Goal: Task Accomplishment & Management: Manage account settings

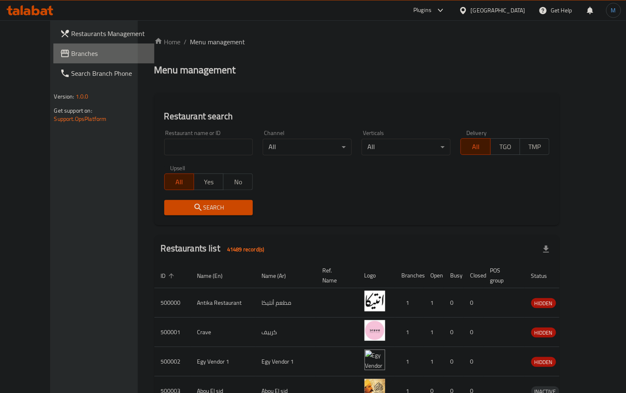
click at [72, 56] on span "Branches" at bounding box center [110, 53] width 77 height 10
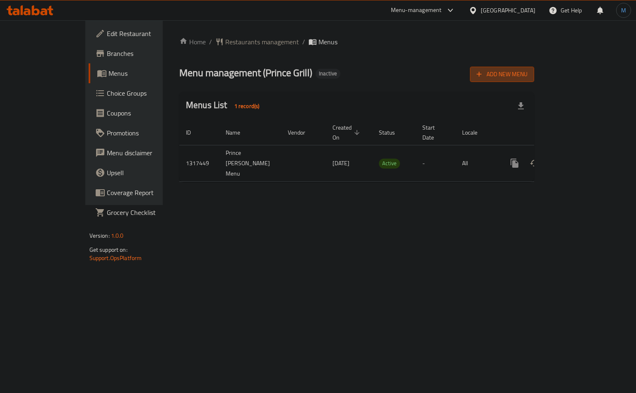
click at [527, 79] on span "Add New Menu" at bounding box center [501, 74] width 51 height 10
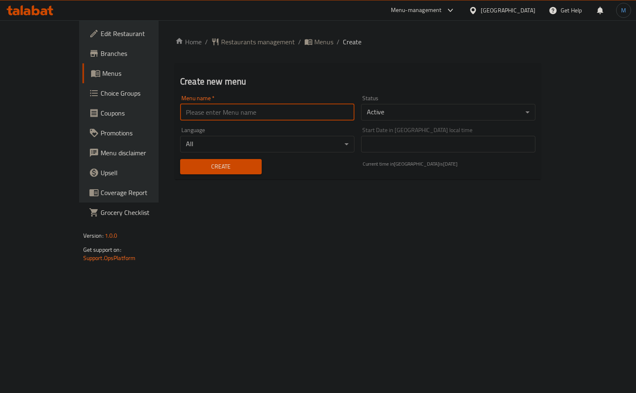
click at [279, 104] on input "text" at bounding box center [267, 112] width 174 height 17
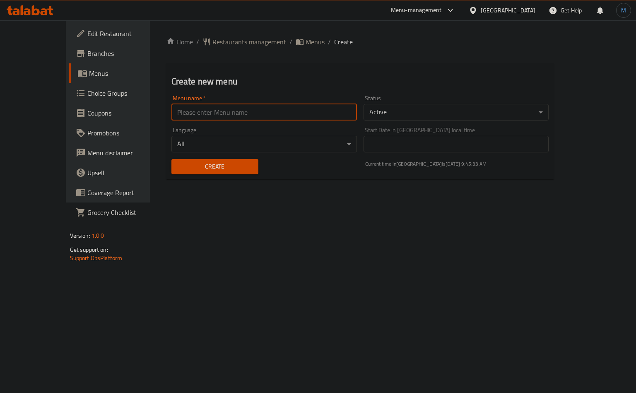
type input "1"
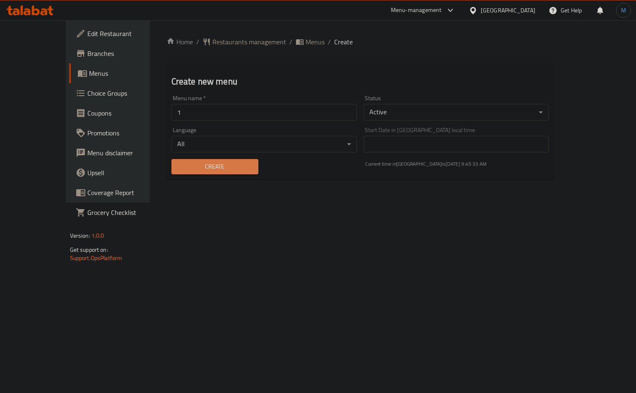
click at [223, 169] on span "Create" at bounding box center [215, 166] width 74 height 10
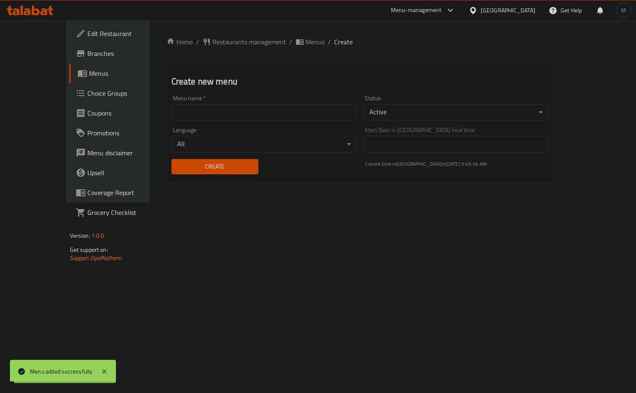
drag, startPoint x: 266, startPoint y: 42, endPoint x: 318, endPoint y: 59, distance: 54.3
click at [305, 42] on span "Menus" at bounding box center [314, 42] width 19 height 10
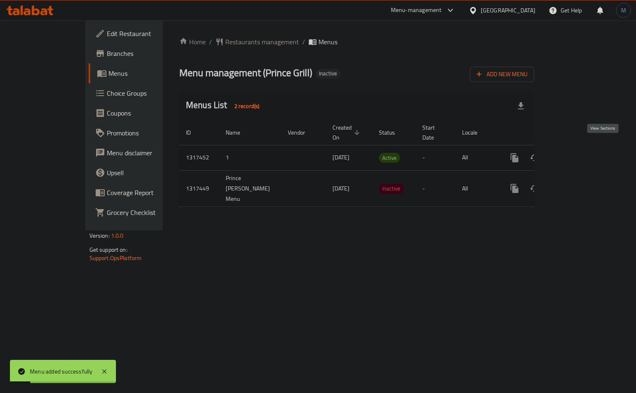
click at [584, 149] on link "enhanced table" at bounding box center [574, 158] width 20 height 20
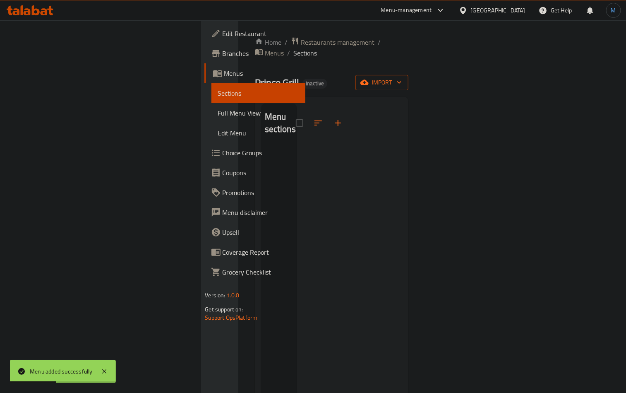
click at [408, 75] on button "import" at bounding box center [382, 82] width 53 height 15
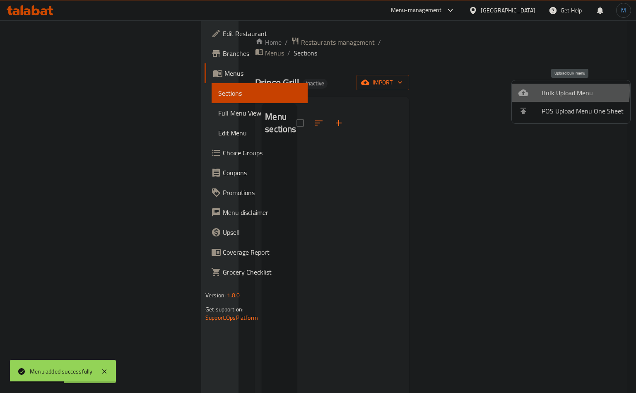
click at [531, 91] on div at bounding box center [529, 93] width 23 height 10
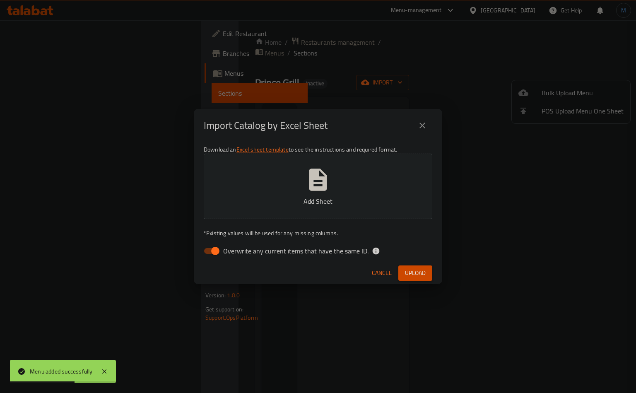
click at [282, 252] on span "Overwrite any current items that have the same ID." at bounding box center [295, 251] width 145 height 10
click at [239, 252] on input "Overwrite any current items that have the same ID." at bounding box center [215, 251] width 47 height 16
checkbox input "false"
drag, startPoint x: 258, startPoint y: 269, endPoint x: 264, endPoint y: 269, distance: 5.4
click at [259, 269] on div "Cancel Upload" at bounding box center [318, 273] width 248 height 22
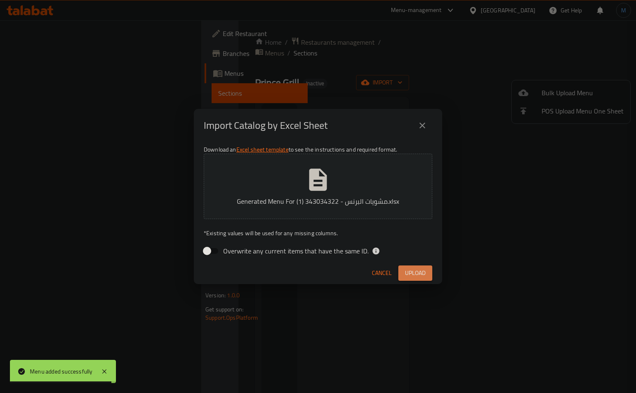
click at [405, 269] on span "Upload" at bounding box center [415, 273] width 21 height 10
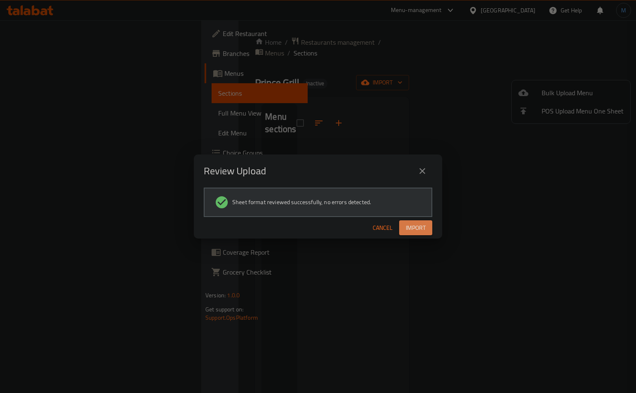
click at [430, 232] on button "Import" at bounding box center [415, 227] width 33 height 15
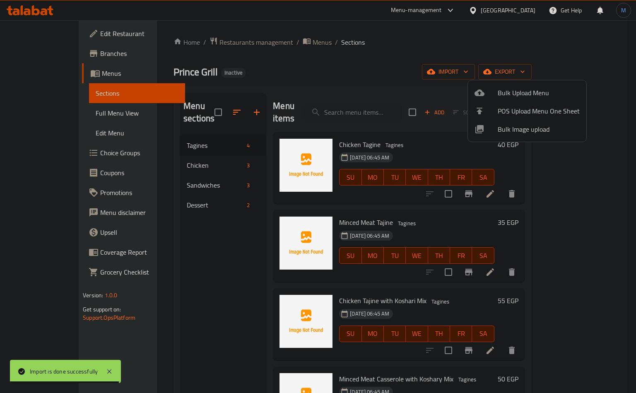
click at [438, 142] on div at bounding box center [318, 196] width 636 height 393
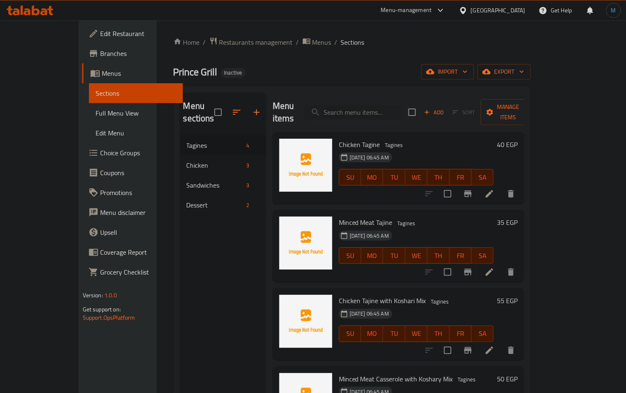
click at [96, 115] on span "Full Menu View" at bounding box center [136, 113] width 81 height 10
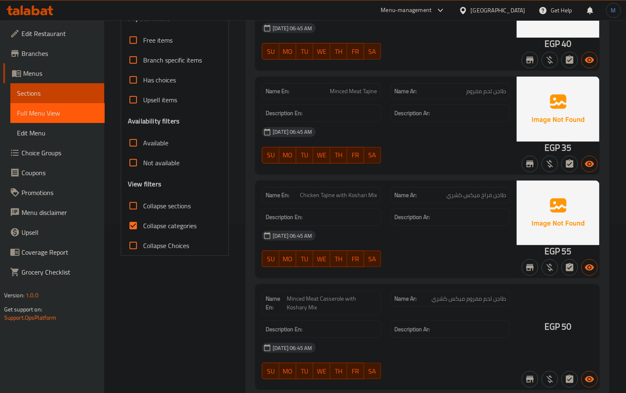
scroll to position [310, 0]
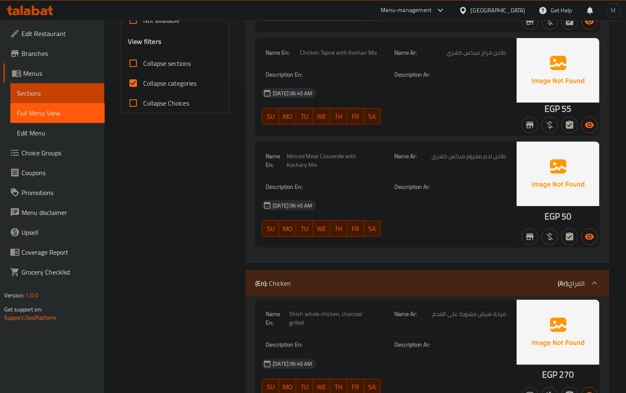
click at [174, 94] on label "Collapse Choices" at bounding box center [156, 103] width 66 height 20
click at [143, 94] on input "Collapse Choices" at bounding box center [133, 103] width 20 height 20
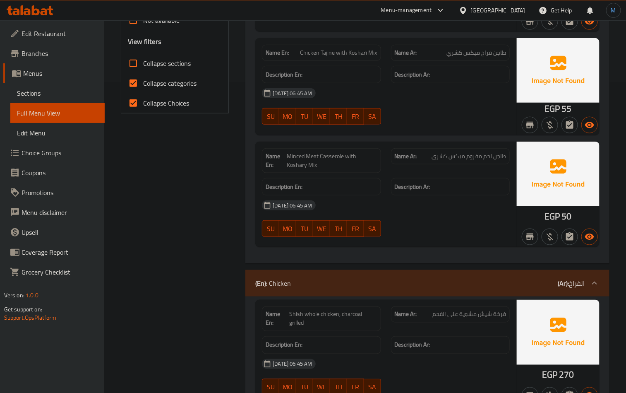
drag, startPoint x: 170, startPoint y: 108, endPoint x: 174, endPoint y: 85, distance: 23.5
click at [170, 107] on span "Collapse Choices" at bounding box center [166, 103] width 46 height 10
click at [143, 107] on input "Collapse Choices" at bounding box center [133, 103] width 20 height 20
checkbox input "false"
click at [174, 83] on span "Collapse categories" at bounding box center [169, 83] width 53 height 10
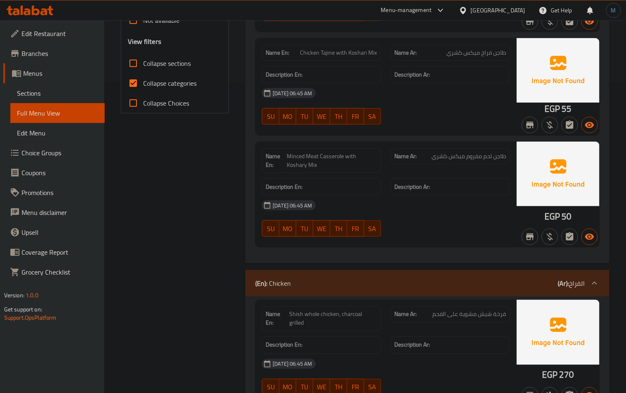
click at [143, 83] on input "Collapse categories" at bounding box center [133, 83] width 20 height 20
checkbox input "false"
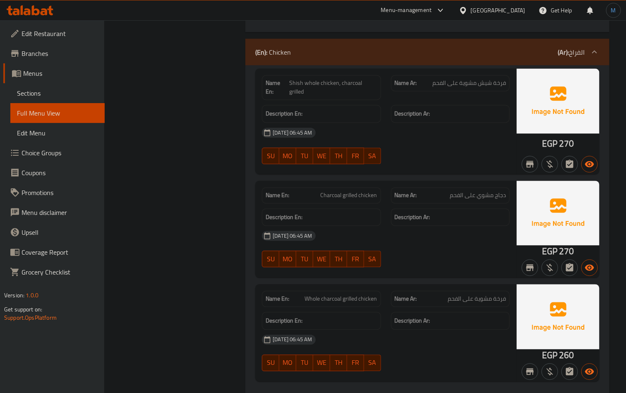
scroll to position [372, 0]
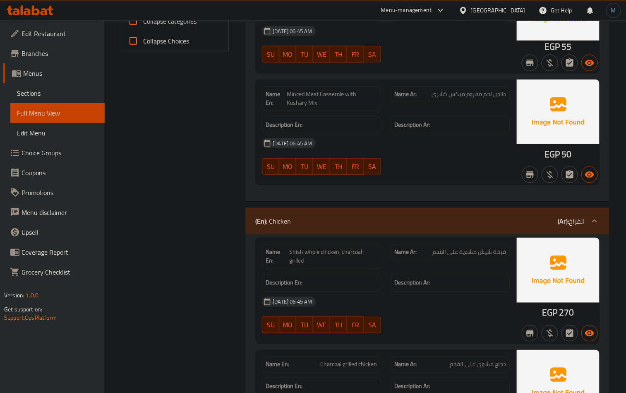
click at [43, 61] on link "Branches" at bounding box center [53, 53] width 101 height 20
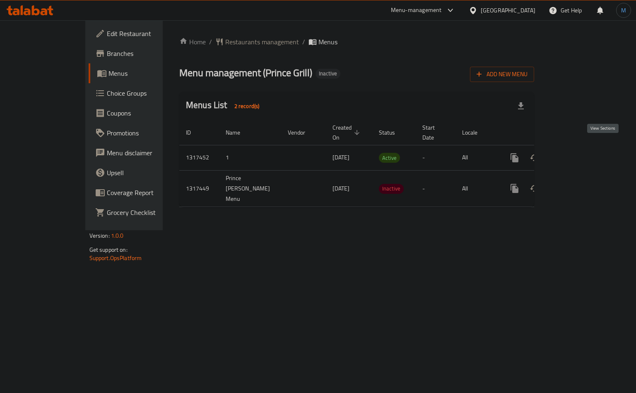
click at [579, 153] on icon "enhanced table" at bounding box center [574, 158] width 10 height 10
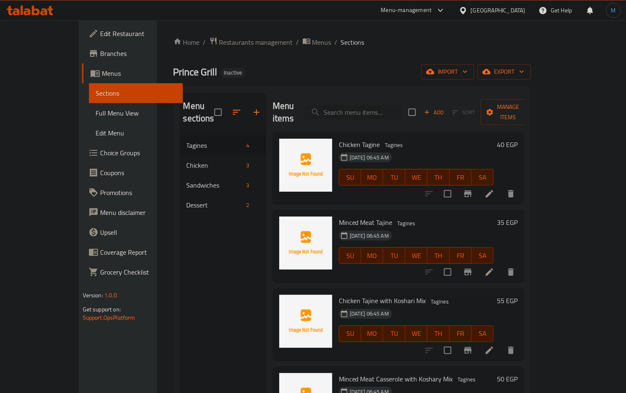
click at [96, 115] on span "Full Menu View" at bounding box center [136, 113] width 81 height 10
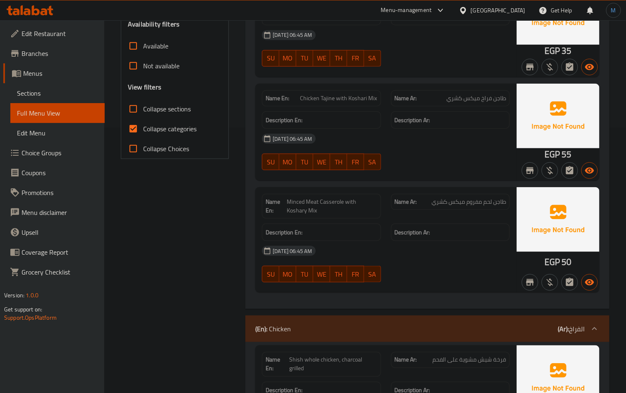
scroll to position [248, 0]
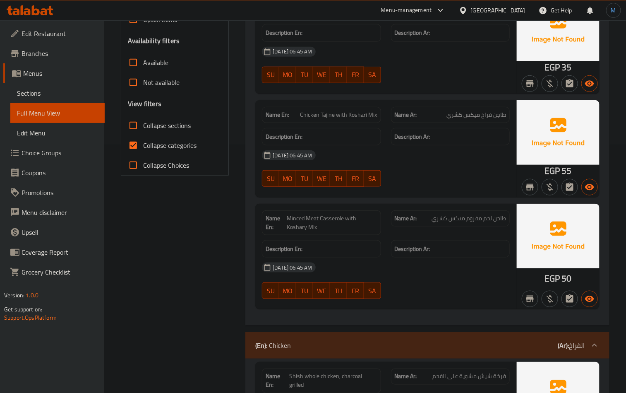
click at [158, 143] on span "Collapse categories" at bounding box center [169, 145] width 53 height 10
click at [143, 143] on input "Collapse categories" at bounding box center [133, 145] width 20 height 20
checkbox input "false"
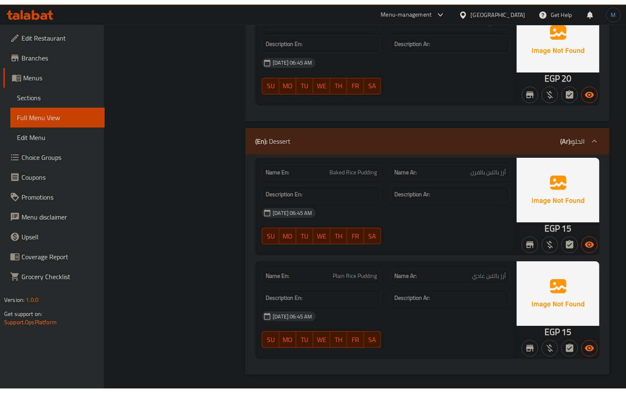
scroll to position [1180, 0]
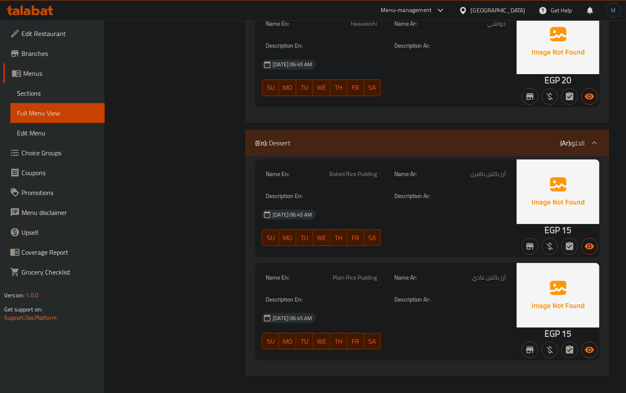
click at [56, 72] on span "Menus" at bounding box center [60, 73] width 75 height 10
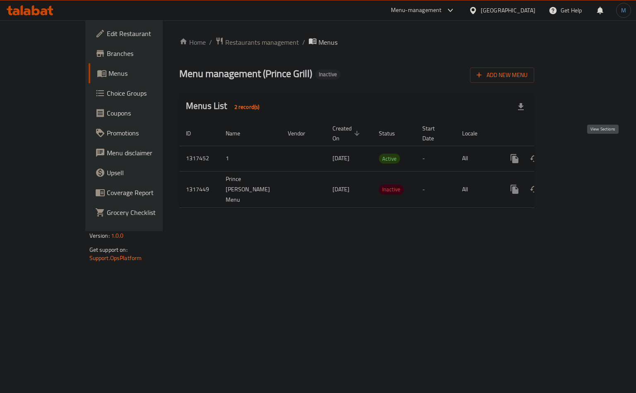
click at [579, 154] on icon "enhanced table" at bounding box center [574, 159] width 10 height 10
